Goal: Navigation & Orientation: Find specific page/section

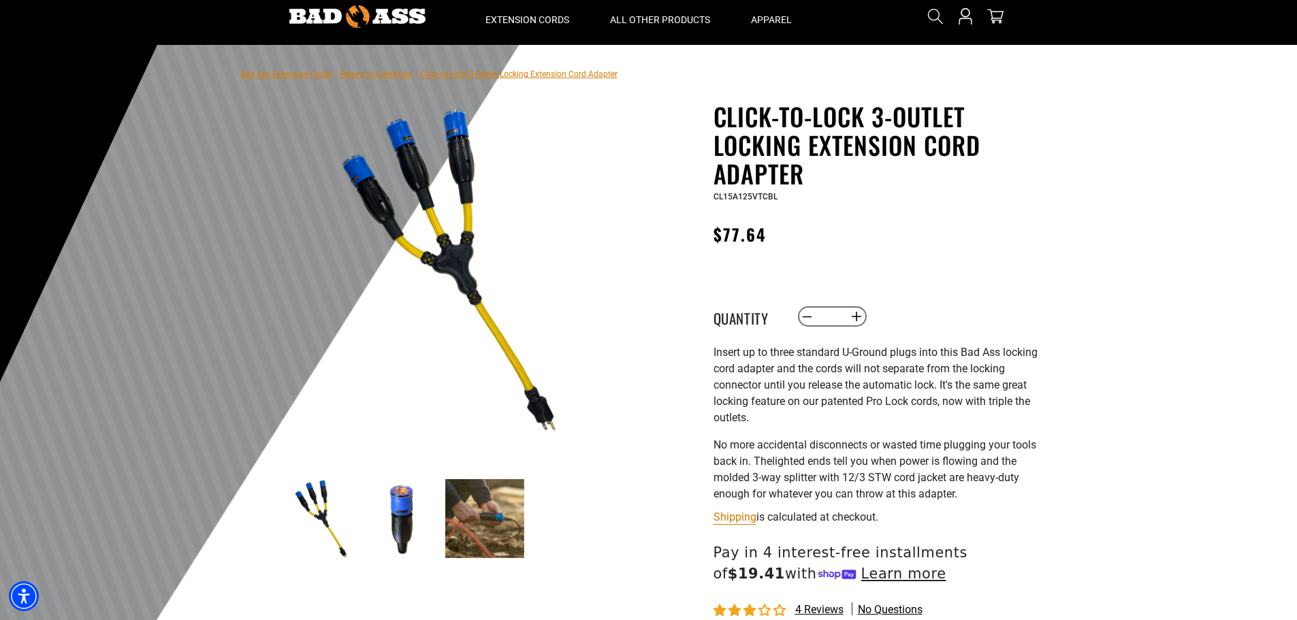
scroll to position [68, 0]
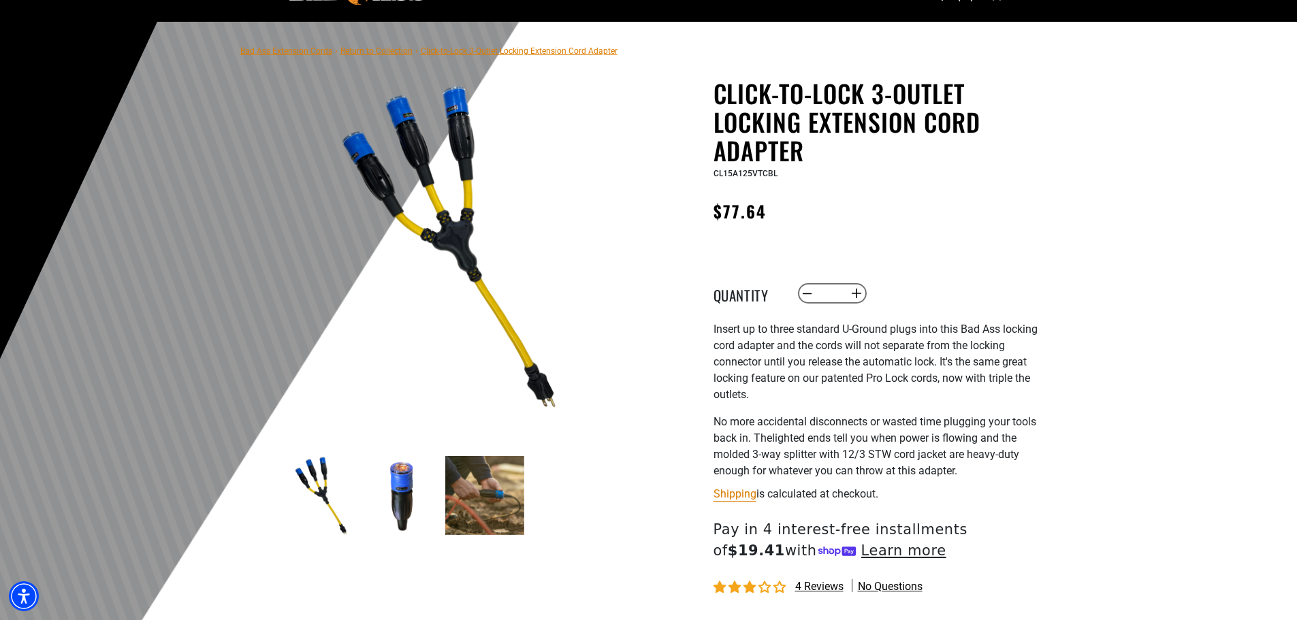
click at [401, 506] on img at bounding box center [402, 495] width 79 height 79
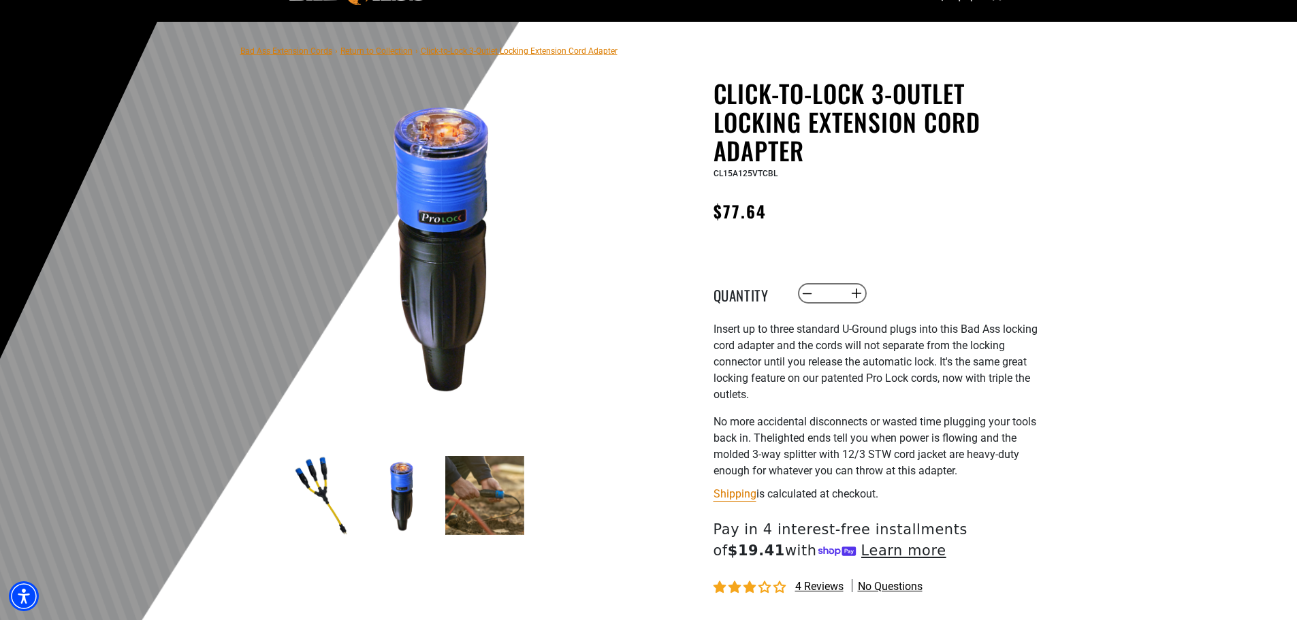
click at [470, 495] on img at bounding box center [484, 495] width 79 height 79
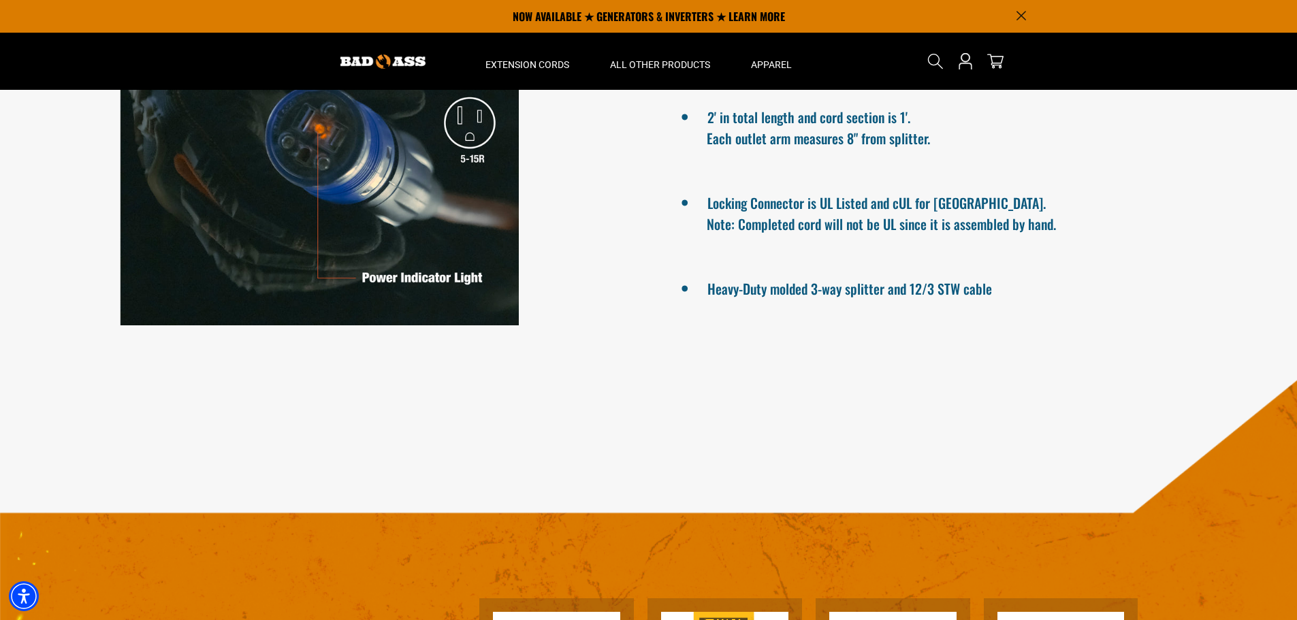
scroll to position [0, 0]
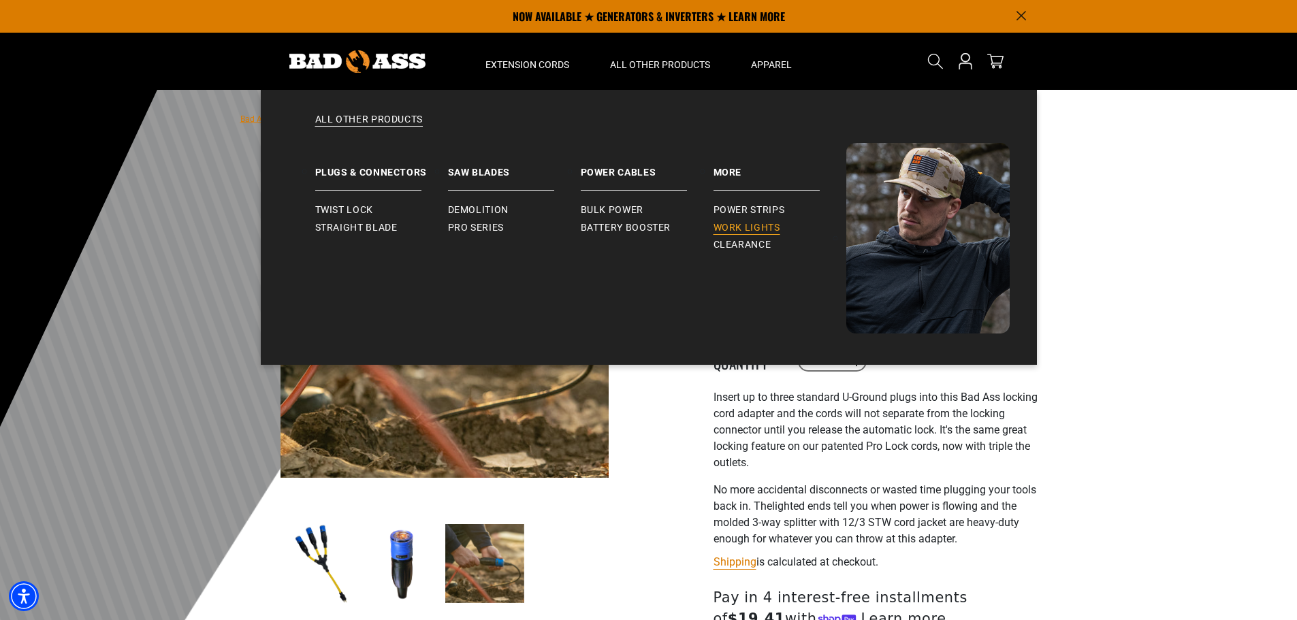
click at [739, 232] on span "Work Lights" at bounding box center [746, 228] width 67 height 12
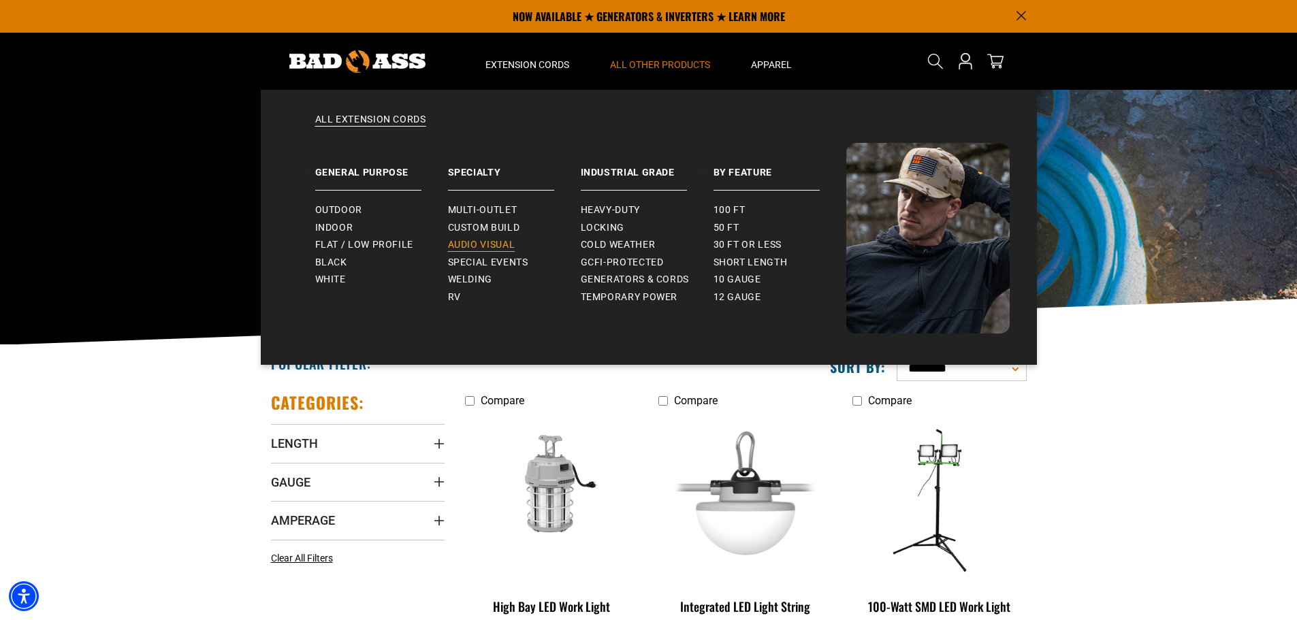
click at [485, 248] on span "Audio Visual" at bounding box center [481, 245] width 67 height 12
